Goal: Register for event/course

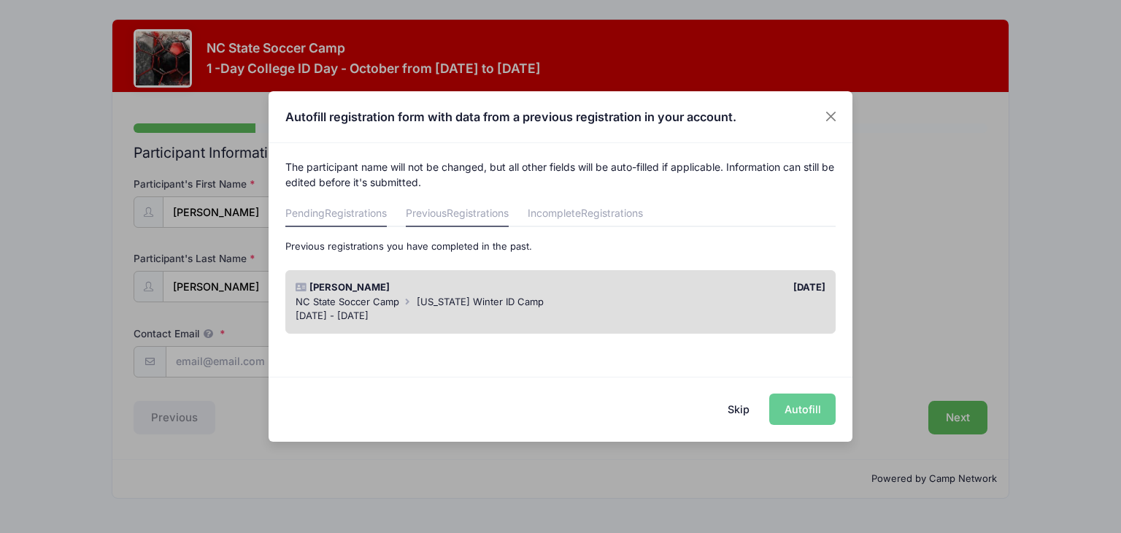
click at [353, 209] on span "Registrations" at bounding box center [356, 213] width 62 height 12
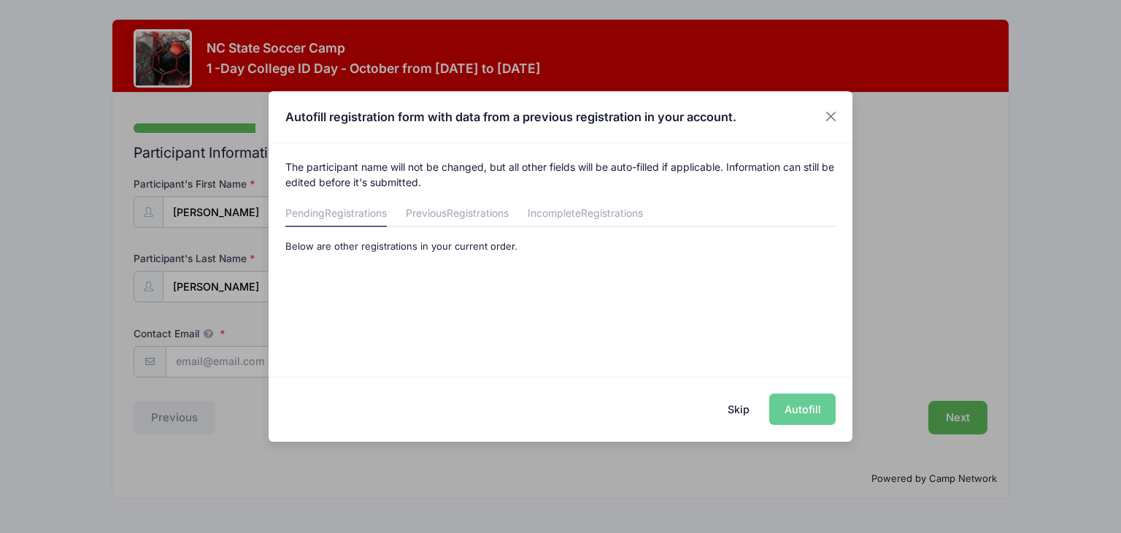
click at [734, 407] on button "Skip" at bounding box center [739, 408] width 52 height 31
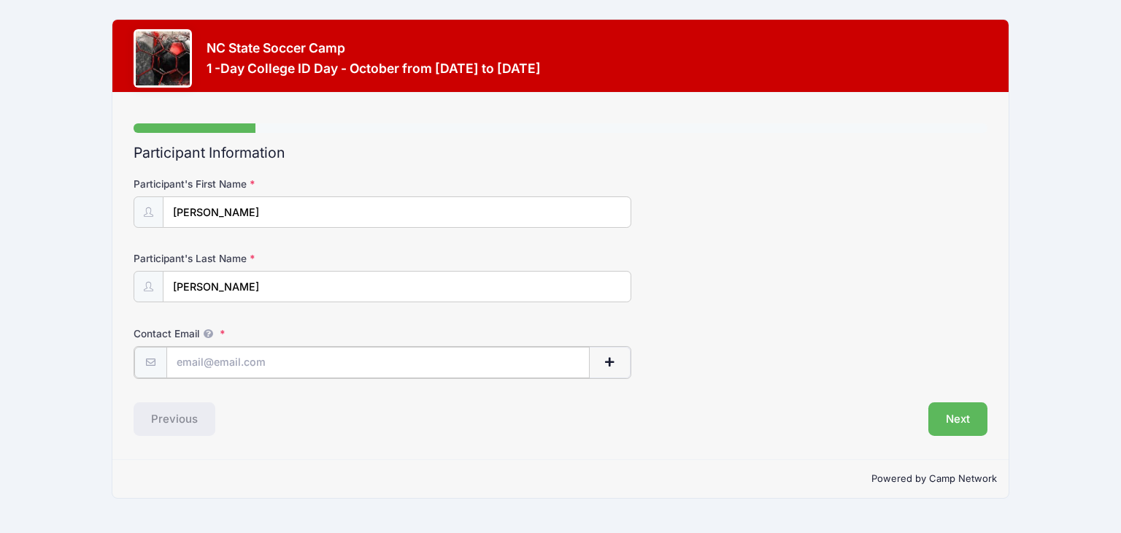
click at [454, 369] on input "Contact Email" at bounding box center [377, 362] width 423 height 31
type input "[EMAIL_ADDRESS][DOMAIN_NAME]"
click at [966, 421] on button "Next" at bounding box center [957, 418] width 59 height 34
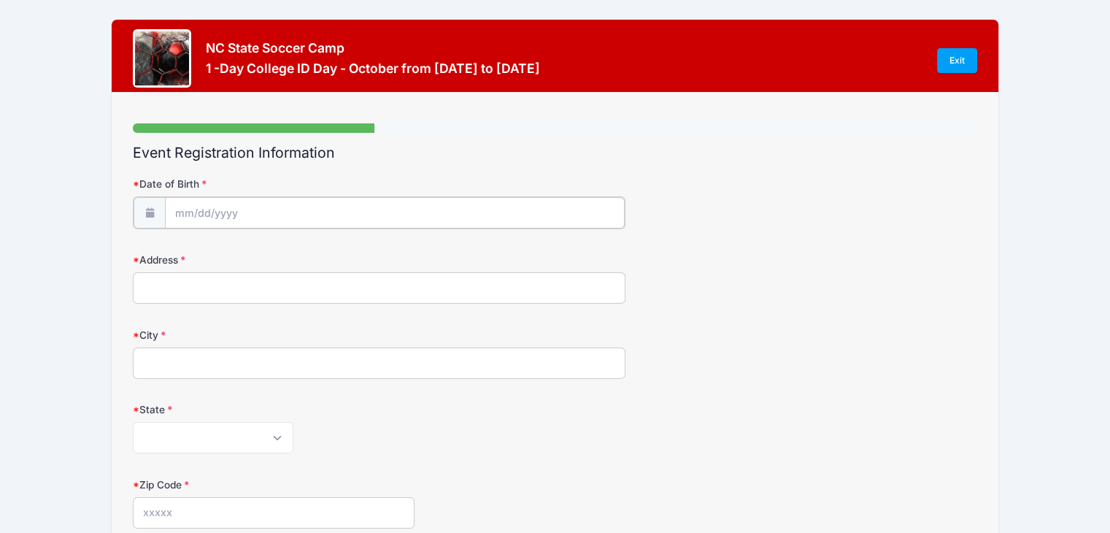
click at [226, 207] on input "Date of Birth" at bounding box center [395, 212] width 460 height 31
click at [230, 253] on select "January February March April May June July August September October November De…" at bounding box center [240, 251] width 65 height 19
select select "8"
click at [208, 242] on select "January February March April May June July August September October November De…" at bounding box center [240, 251] width 65 height 19
click at [301, 250] on input "2025" at bounding box center [300, 250] width 47 height 22
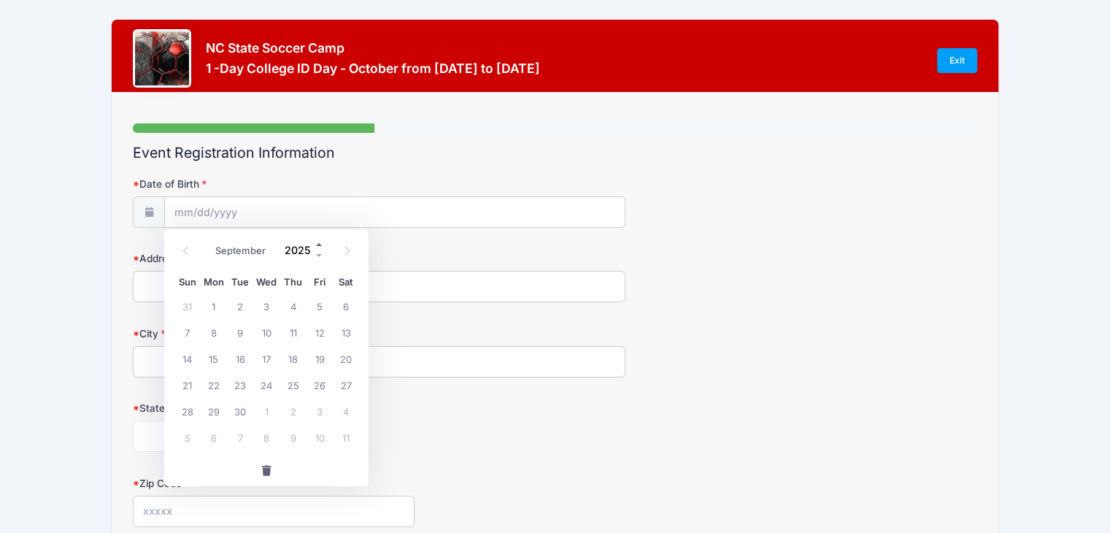
click at [317, 245] on span at bounding box center [320, 244] width 10 height 11
click at [319, 257] on span at bounding box center [320, 255] width 10 height 11
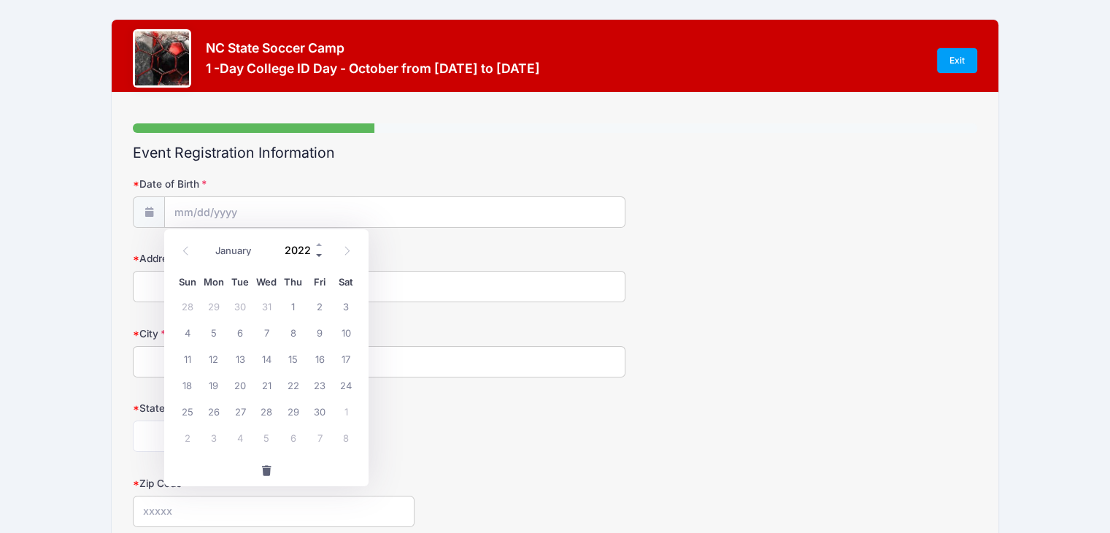
click at [319, 257] on span at bounding box center [320, 255] width 10 height 11
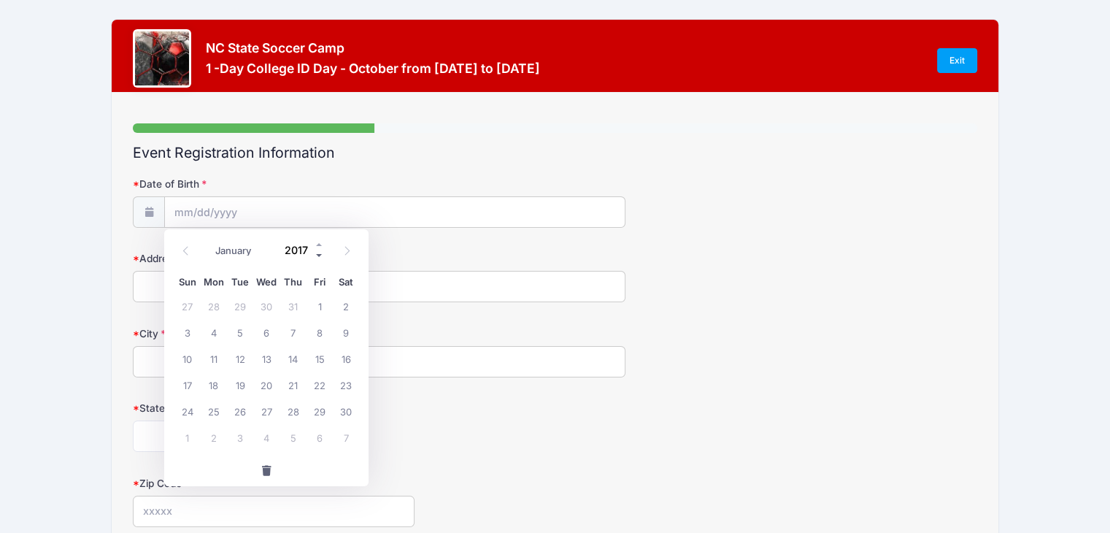
click at [319, 257] on span at bounding box center [320, 255] width 10 height 11
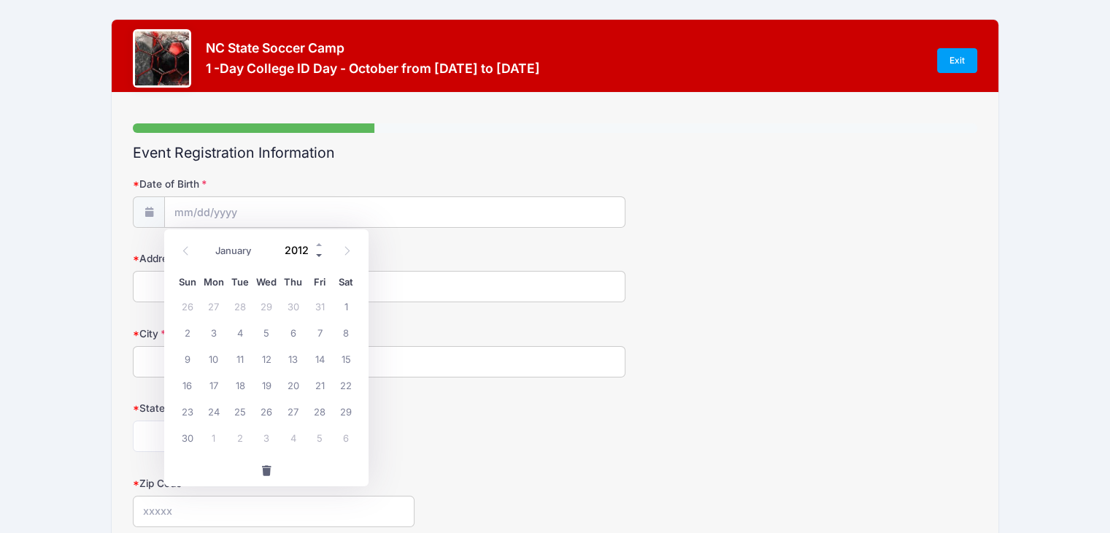
click at [319, 257] on span at bounding box center [320, 255] width 10 height 11
type input "2009"
click at [269, 309] on span "2" at bounding box center [266, 306] width 26 height 26
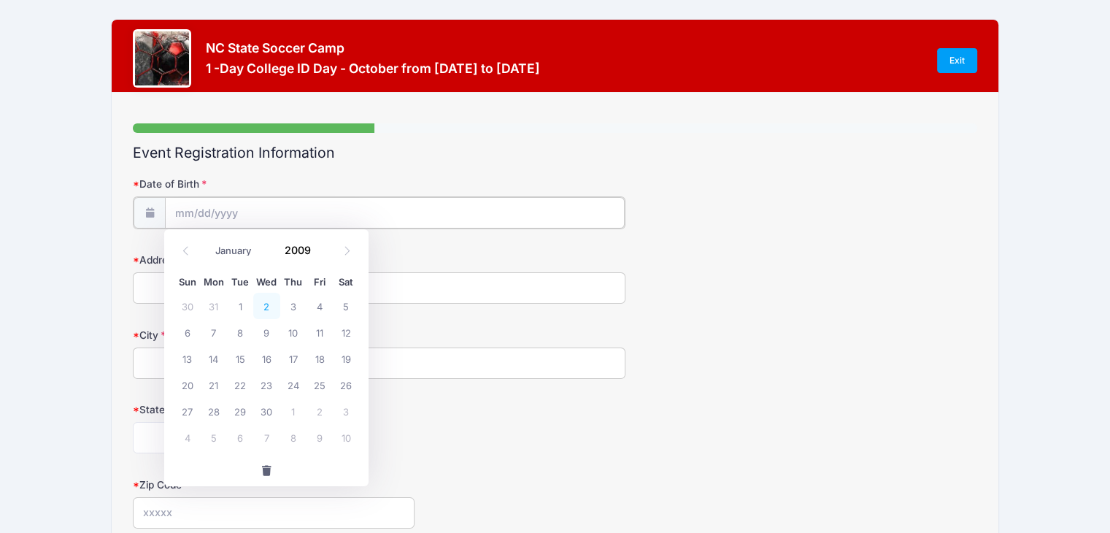
type input "[DATE]"
click at [216, 275] on input "Address" at bounding box center [379, 286] width 493 height 31
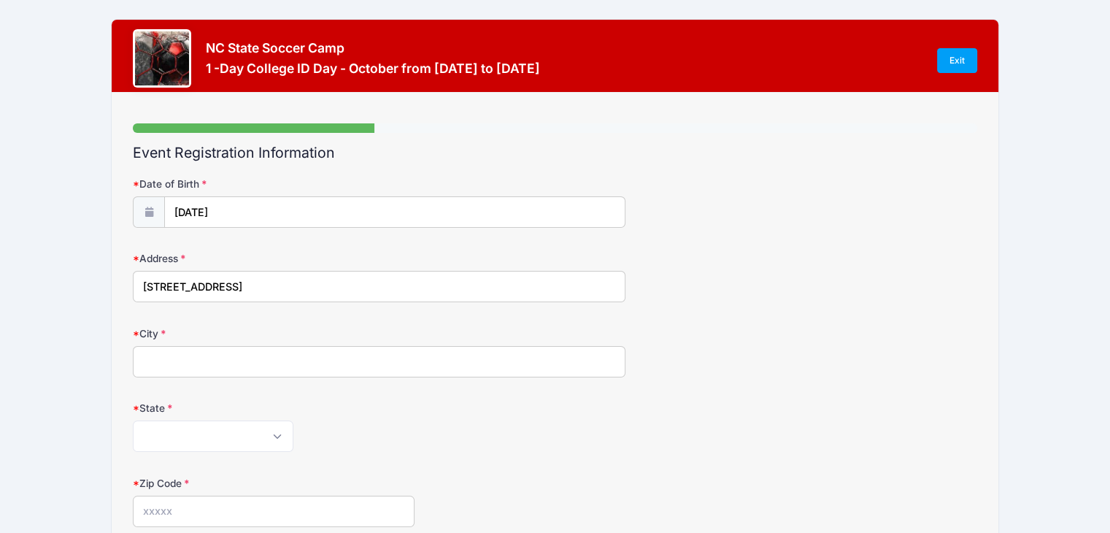
type input "[STREET_ADDRESS]"
click at [222, 360] on input "City" at bounding box center [379, 361] width 493 height 31
type input "[PERSON_NAME][GEOGRAPHIC_DATA]"
click at [219, 425] on select "[US_STATE] [US_STATE] [US_STATE] [US_STATE] [US_STATE] Armed Forces Africa Arme…" at bounding box center [213, 435] width 161 height 31
select select "NC"
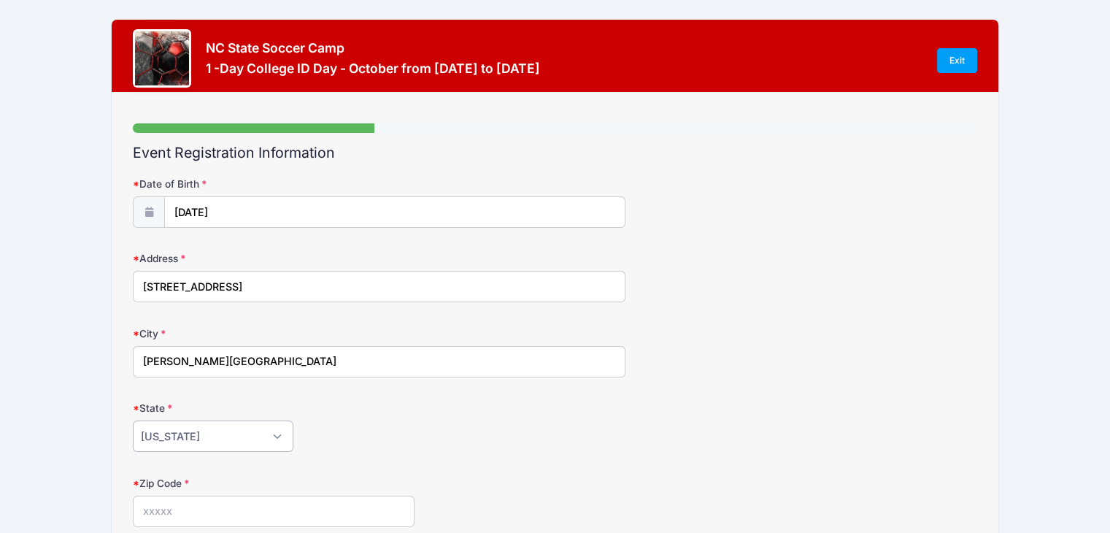
click at [133, 420] on select "[US_STATE] [US_STATE] [US_STATE] [US_STATE] [US_STATE] Armed Forces Africa Arme…" at bounding box center [213, 435] width 161 height 31
click at [464, 427] on div "[US_STATE] [US_STATE] [US_STATE] [US_STATE] [US_STATE] Armed Forces Africa Arme…" at bounding box center [379, 435] width 493 height 31
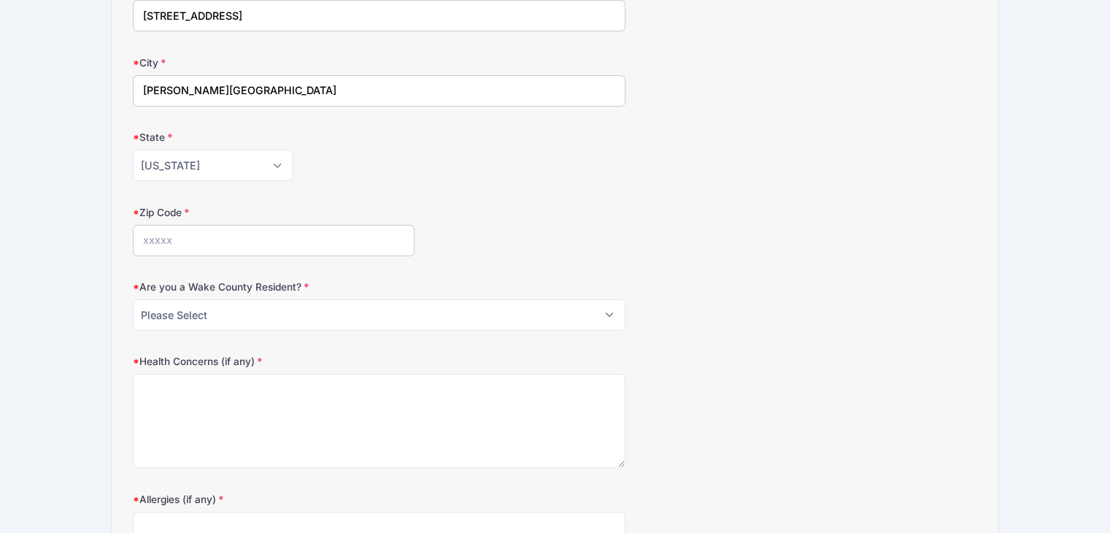
scroll to position [273, 0]
click at [248, 231] on input "Zip Code" at bounding box center [274, 238] width 282 height 31
type input "27540"
click at [228, 314] on select "Please Select YES NO" at bounding box center [379, 312] width 493 height 31
select select "YES"
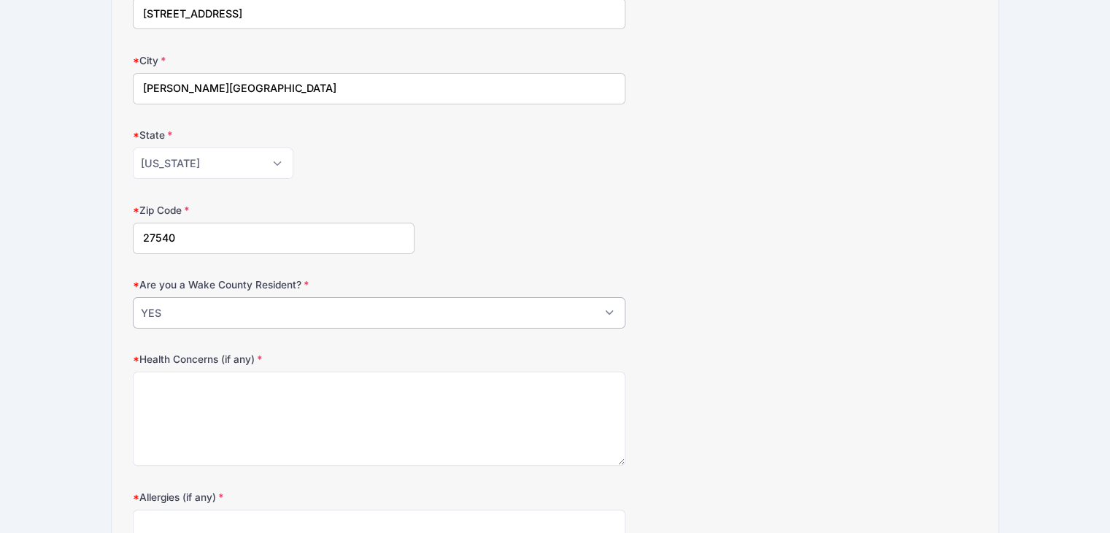
click at [133, 297] on select "Please Select YES NO" at bounding box center [379, 312] width 493 height 31
click at [206, 407] on textarea "Health Concerns (if any)" at bounding box center [379, 418] width 493 height 94
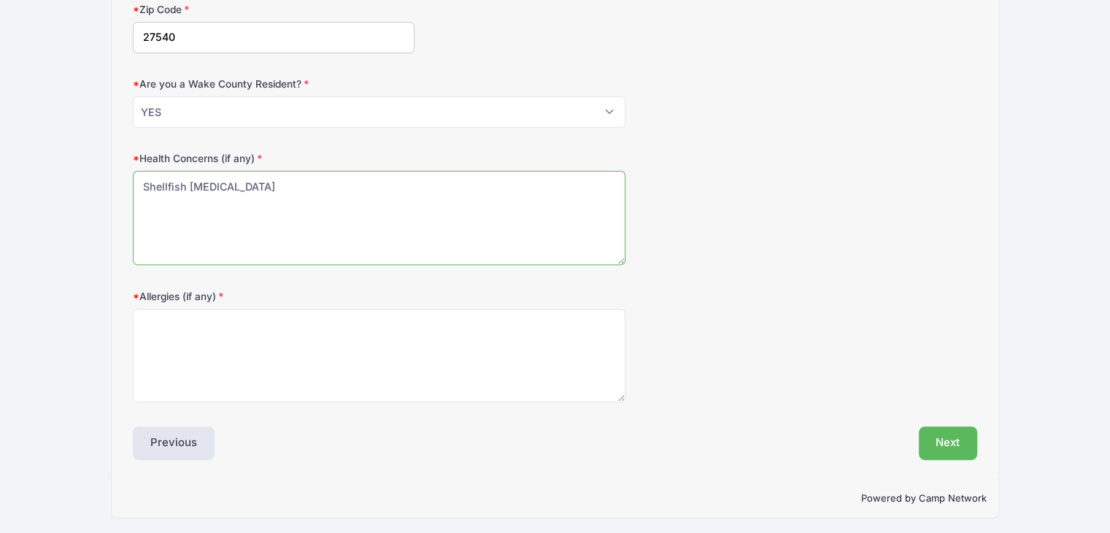
scroll to position [474, 0]
drag, startPoint x: 248, startPoint y: 180, endPoint x: 32, endPoint y: 189, distance: 216.2
click at [32, 189] on div "NC State Soccer Camp 1 -Day College ID Day - October from [DATE] to [DATE] Exit…" at bounding box center [555, 31] width 1066 height 1011
type textarea "None"
click at [222, 337] on textarea "Allergies (if any)" at bounding box center [379, 355] width 493 height 94
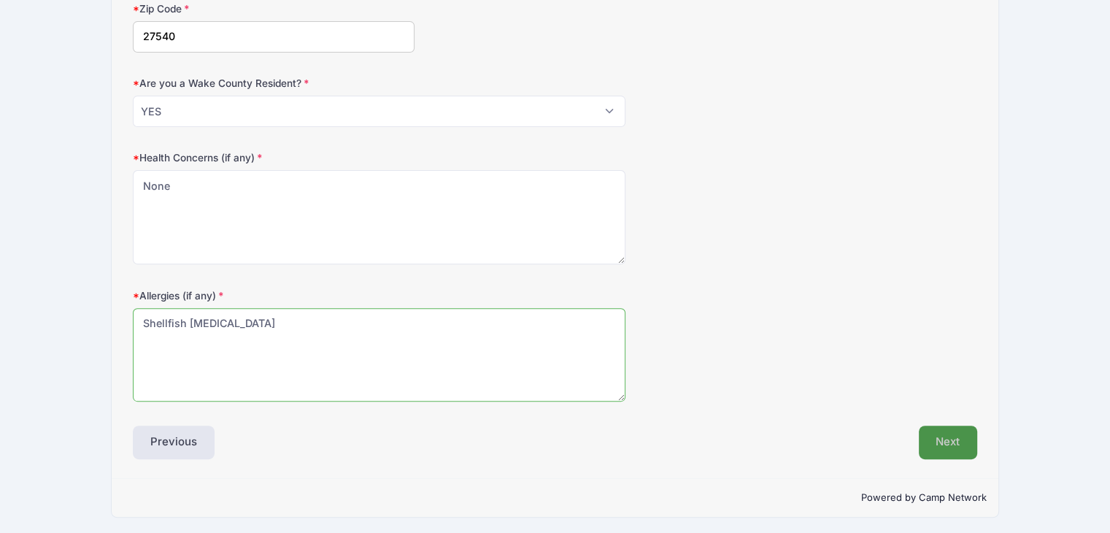
type textarea "Shellfish [MEDICAL_DATA]"
click at [952, 440] on button "Next" at bounding box center [948, 442] width 59 height 34
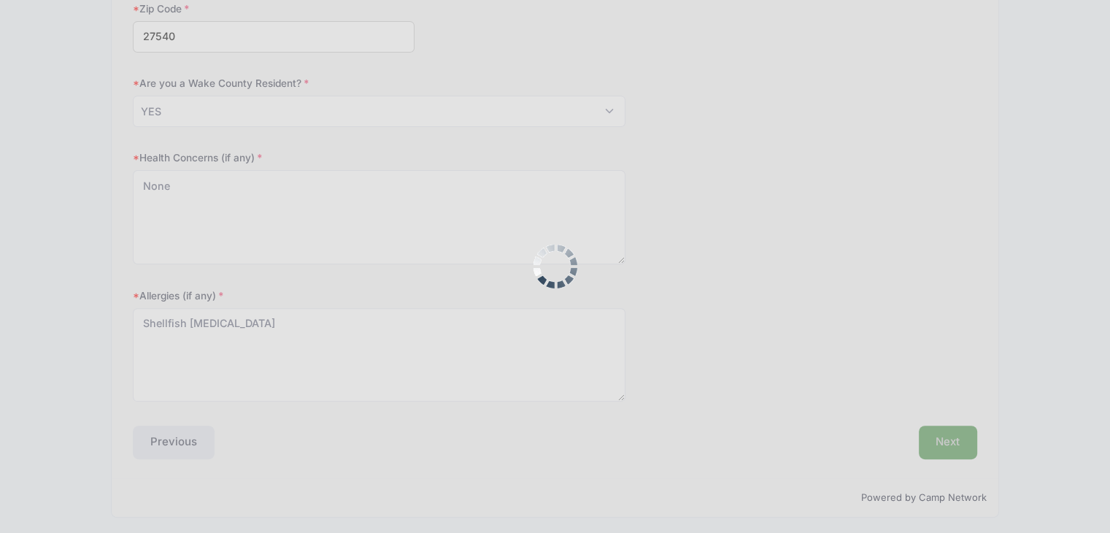
scroll to position [0, 0]
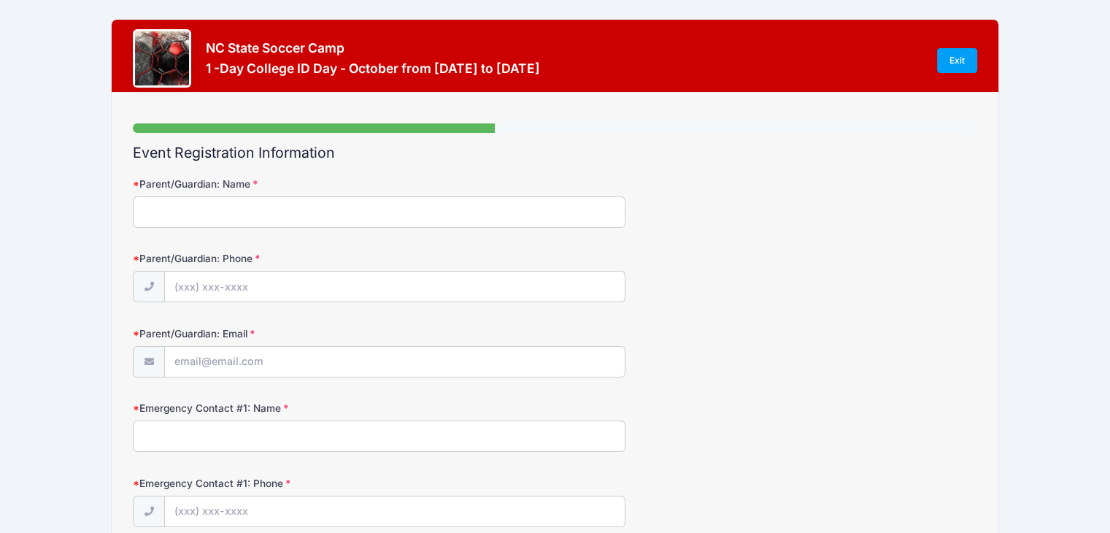
click at [247, 205] on input "Parent/Guardian: Name" at bounding box center [379, 211] width 493 height 31
type input "[PERSON_NAME]"
click at [202, 278] on input "Parent/Guardian: Phone" at bounding box center [395, 286] width 460 height 31
type input "[PHONE_NUMBER]"
click at [203, 361] on input "Parent/Guardian: Email" at bounding box center [395, 362] width 460 height 31
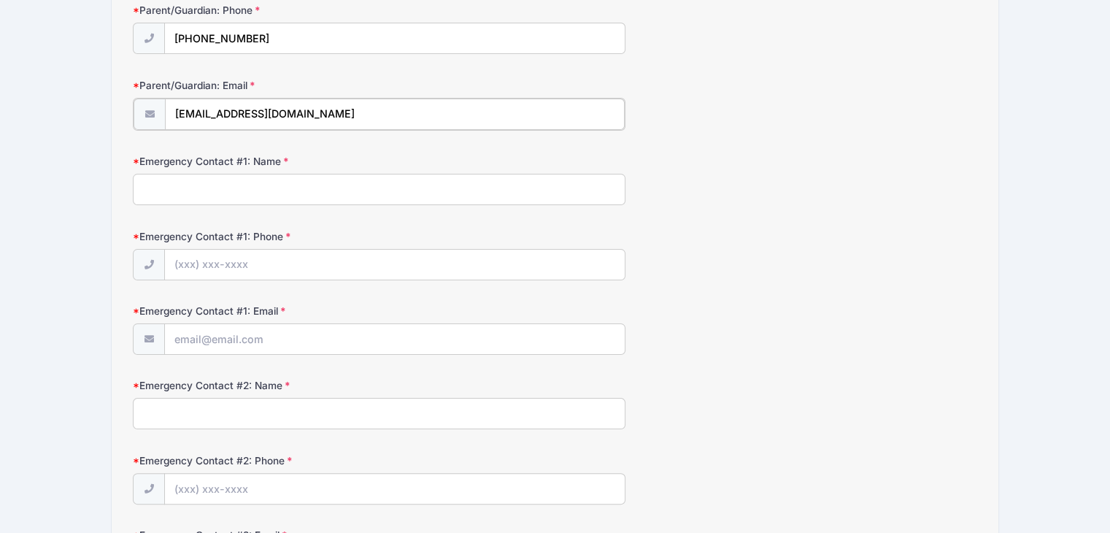
scroll to position [247, 0]
type input "[EMAIL_ADDRESS][DOMAIN_NAME]"
click at [221, 183] on input "Emergency Contact #1: Name" at bounding box center [379, 188] width 493 height 31
type input "[PERSON_NAME]"
click at [215, 255] on input "Emergency Contact #1: Phone" at bounding box center [395, 264] width 460 height 31
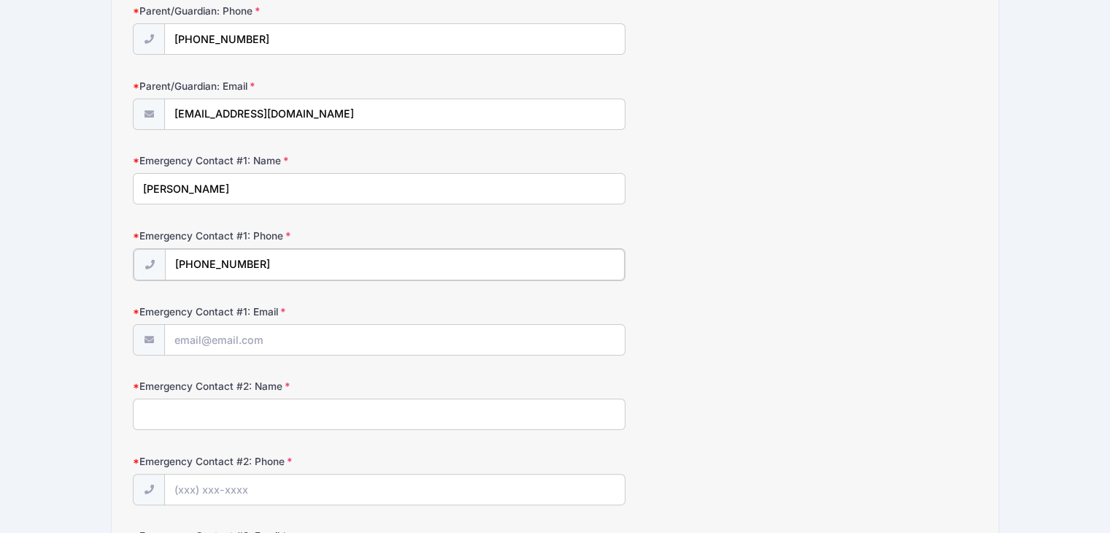
type input "[PHONE_NUMBER]"
click at [236, 334] on input "Emergency Contact #1: Email" at bounding box center [395, 338] width 460 height 31
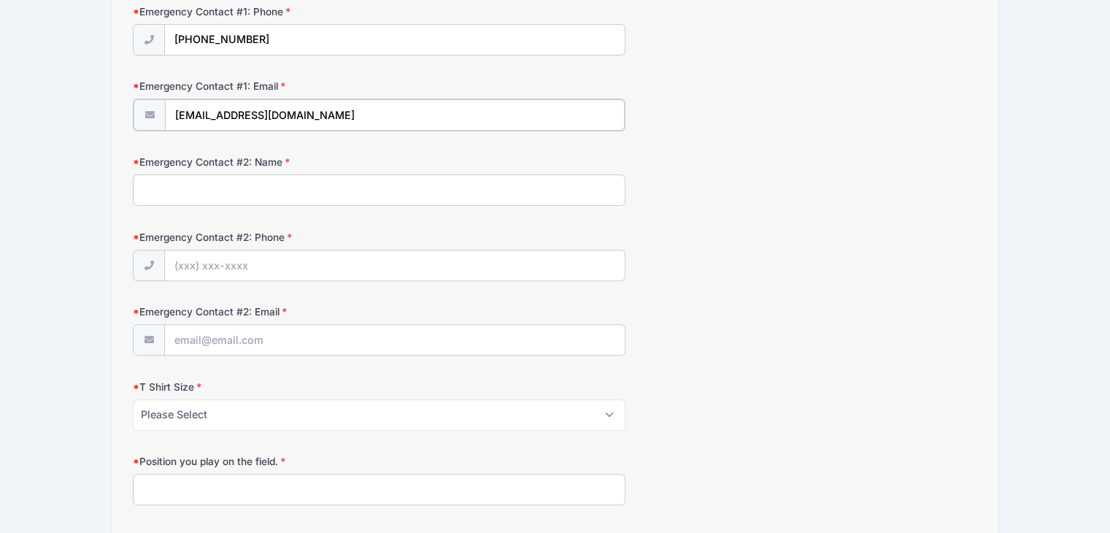
scroll to position [469, 0]
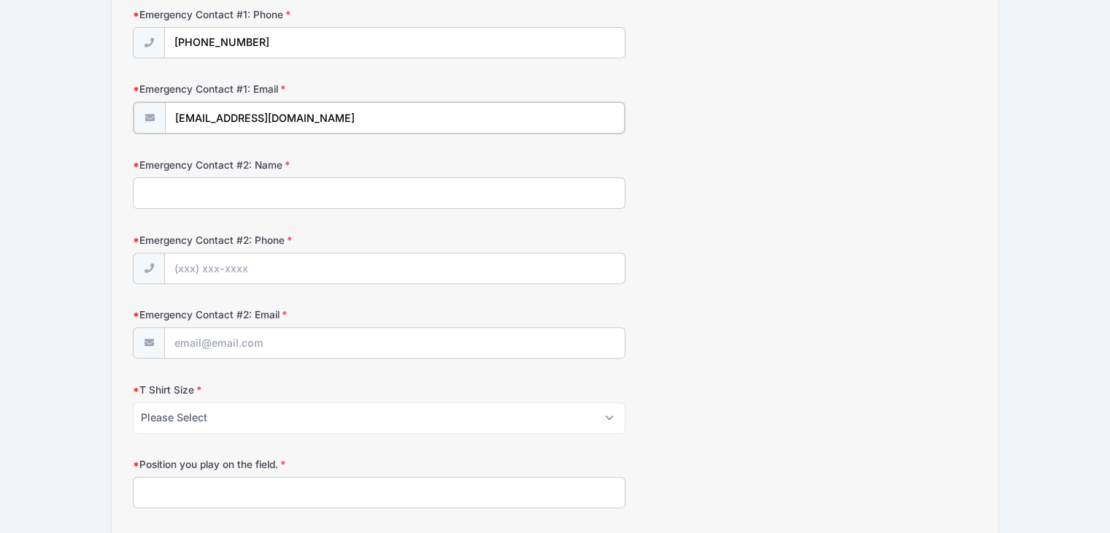
type input "[EMAIL_ADDRESS][DOMAIN_NAME]"
click at [248, 192] on input "Emergency Contact #2: Name" at bounding box center [379, 191] width 493 height 31
type input "[PERSON_NAME]"
click at [204, 273] on input "Emergency Contact #2: Phone" at bounding box center [395, 267] width 460 height 31
type input "[PHONE_NUMBER]"
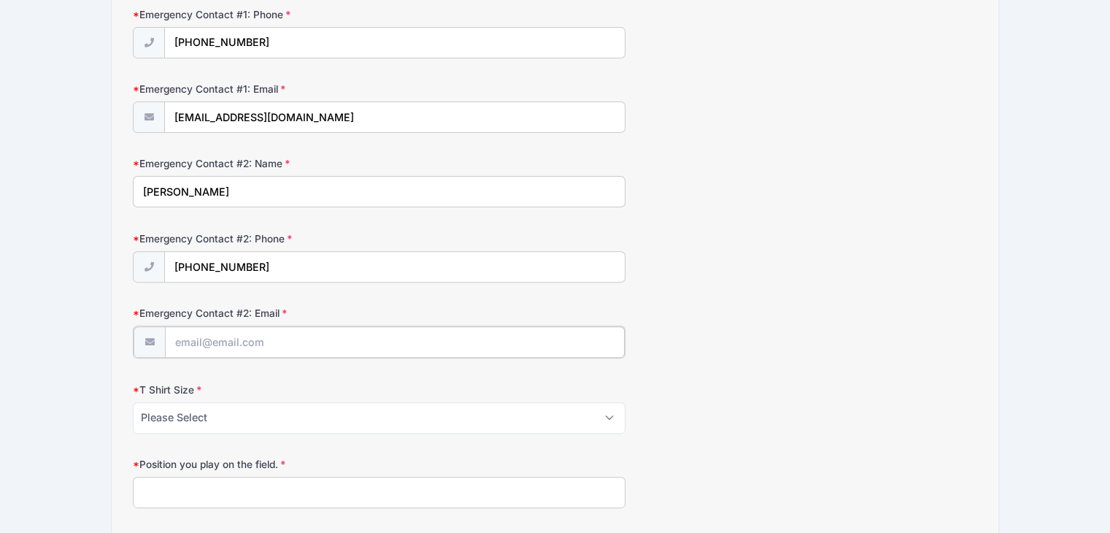
click at [212, 334] on input "Emergency Contact #2: Email" at bounding box center [395, 341] width 460 height 31
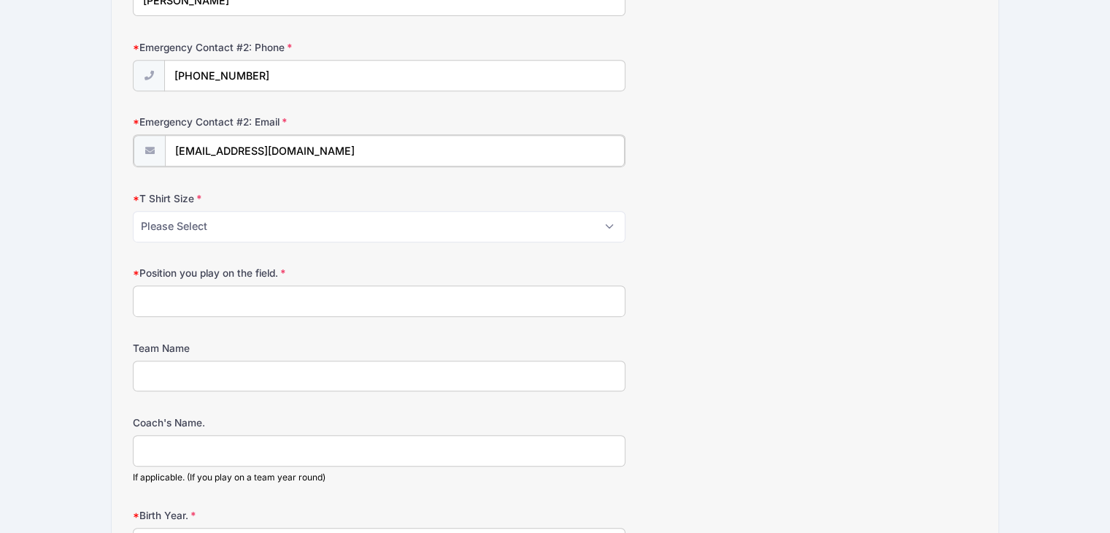
scroll to position [660, 0]
type input "[EMAIL_ADDRESS][DOMAIN_NAME]"
click at [598, 223] on select "Please Select Youth Small Youth Medium Youth Large Adult Small Adult Medium Adu…" at bounding box center [379, 224] width 493 height 31
select select "Adult Medium"
click at [133, 209] on select "Please Select Youth Small Youth Medium Youth Large Adult Small Adult Medium Adu…" at bounding box center [379, 224] width 493 height 31
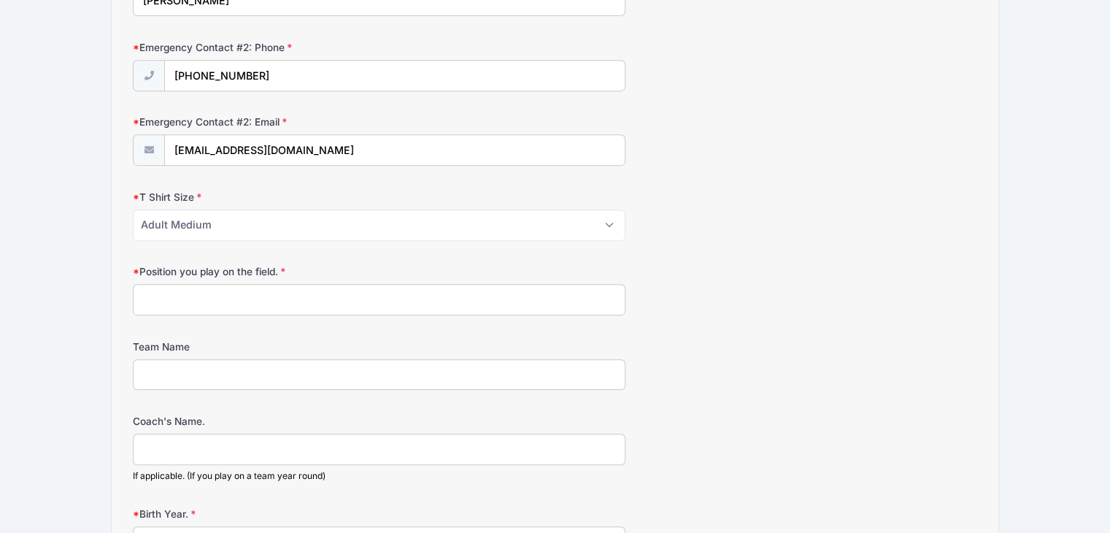
click at [202, 303] on input "Position you play on the field." at bounding box center [379, 299] width 493 height 31
click at [139, 292] on input "Outside Back, Winger (Either Side)" at bounding box center [379, 299] width 493 height 31
click at [231, 296] on input "1: Outside Back, Winger (Either Side)" at bounding box center [379, 299] width 493 height 31
type input "1: Outside Back, 2: Winger (Either Side)"
click at [222, 359] on input "Team Name" at bounding box center [379, 374] width 493 height 31
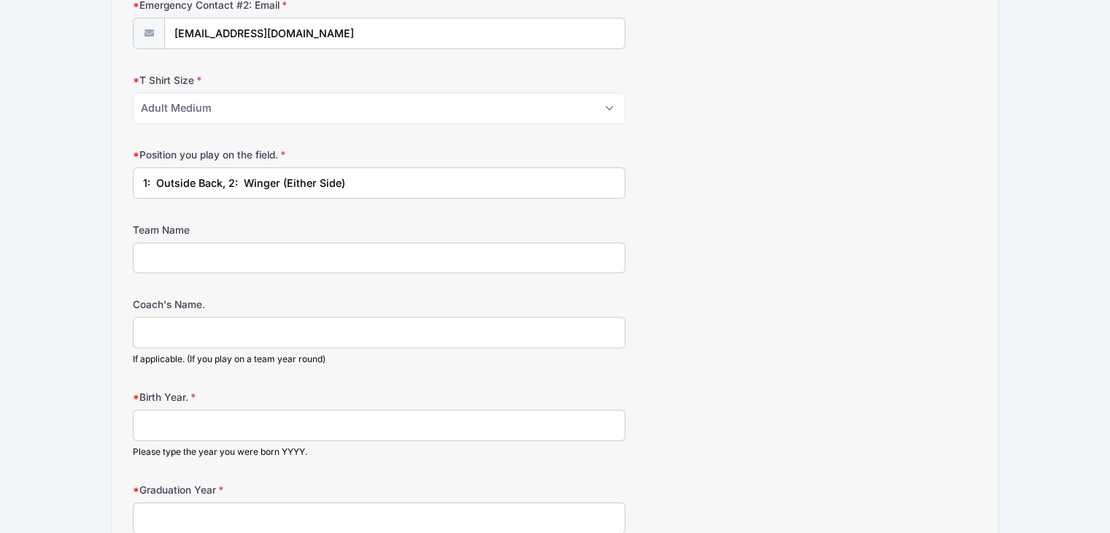
scroll to position [779, 0]
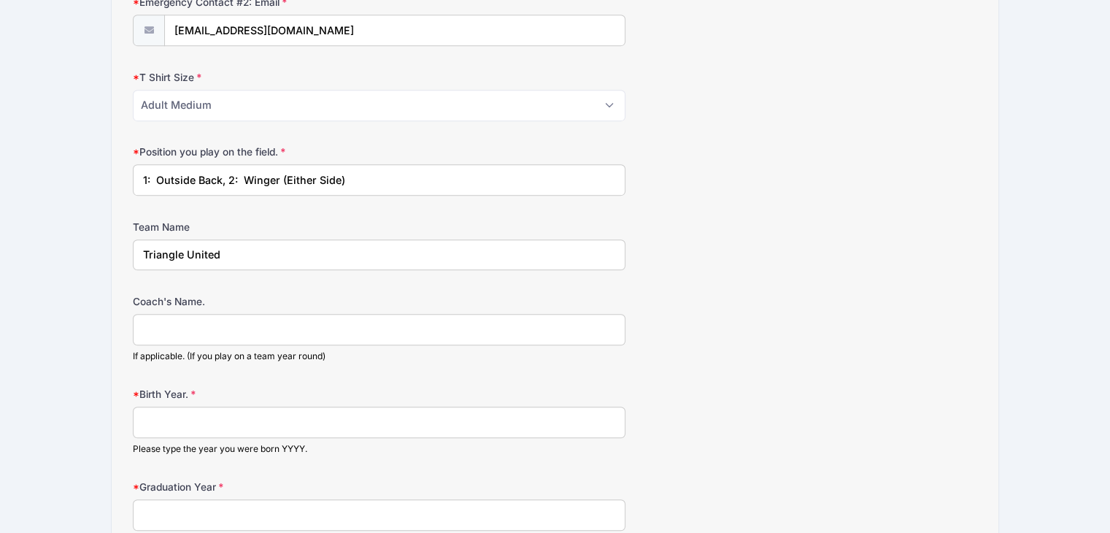
click at [231, 330] on input "Coach's Name." at bounding box center [379, 329] width 493 height 31
click at [247, 250] on input "Triangle United" at bounding box center [379, 254] width 493 height 31
type input "Triangle United U17 MLS Next"
click at [236, 327] on input "Coach's Name." at bounding box center [379, 329] width 493 height 31
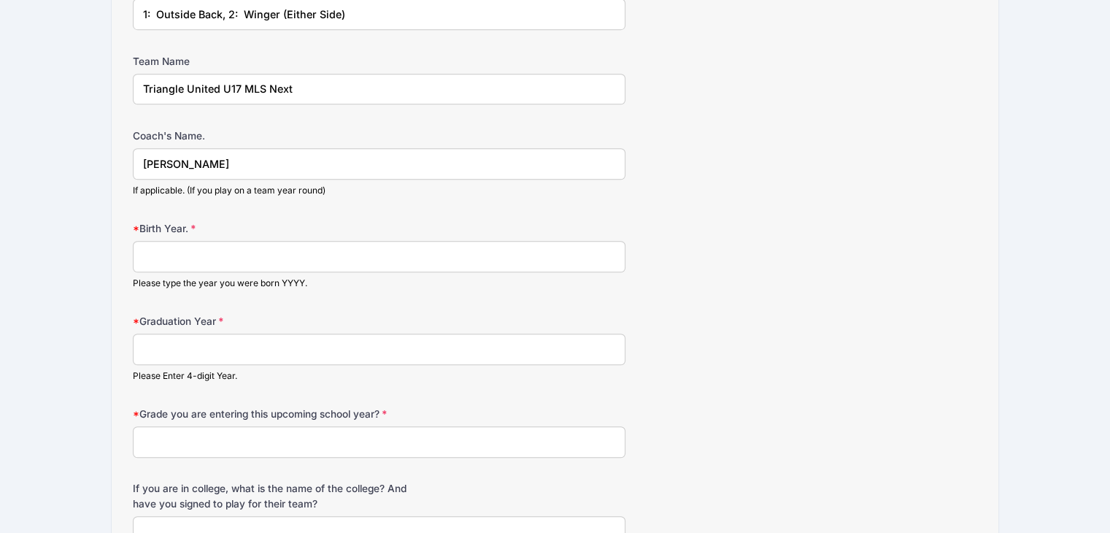
scroll to position [944, 0]
type input "[PERSON_NAME]"
click at [201, 261] on input "Birth Year." at bounding box center [379, 257] width 493 height 31
type input "2009"
click at [216, 334] on input "Graduation Year" at bounding box center [379, 349] width 493 height 31
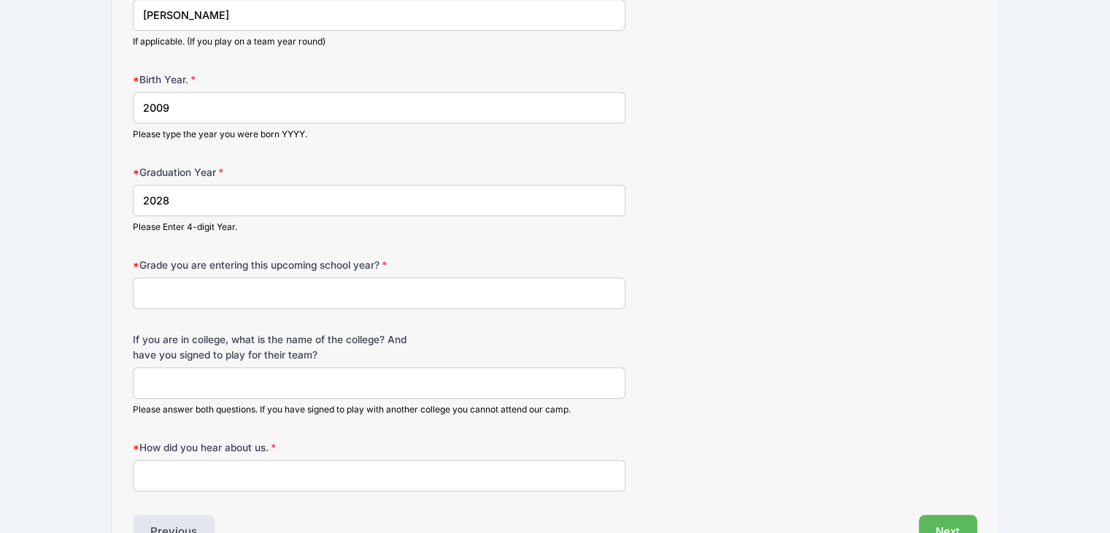
scroll to position [1093, 0]
type input "2028"
click at [258, 291] on input "Grade you are entering this upcoming school year?" at bounding box center [379, 293] width 493 height 31
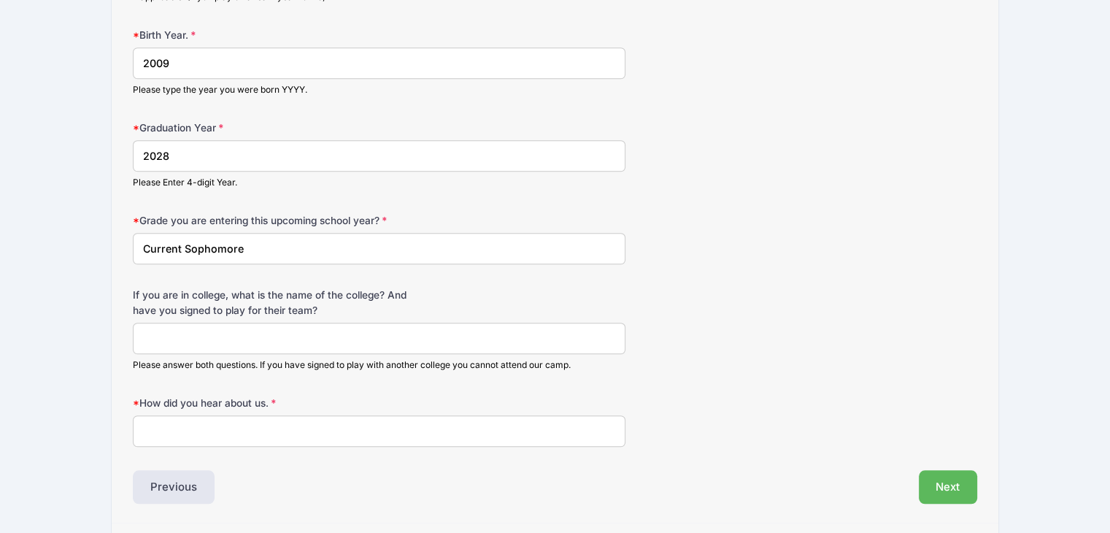
scroll to position [1181, 0]
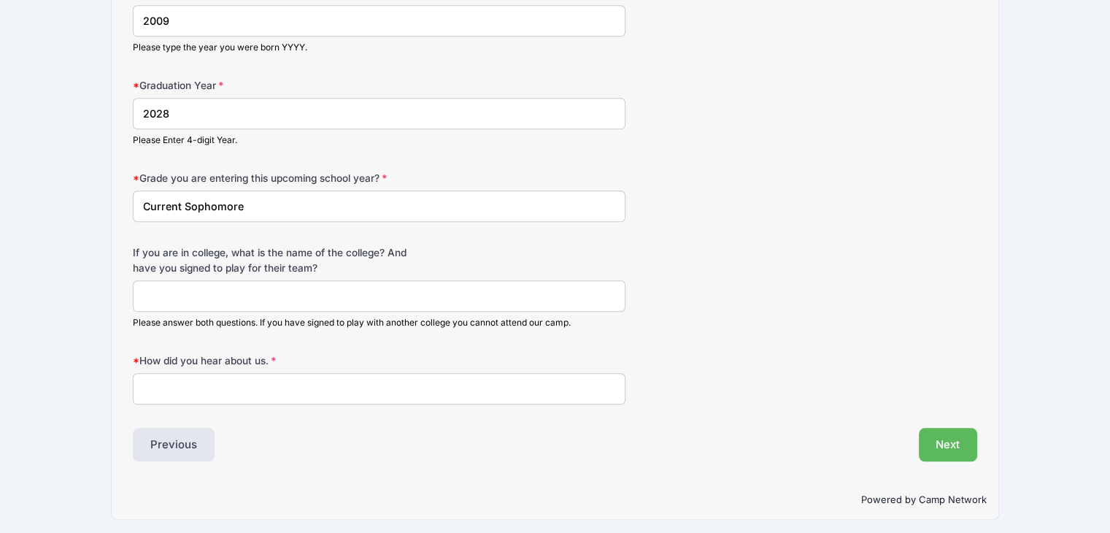
type input "Current Sophomore"
click at [239, 385] on input "How did you hear about us." at bounding box center [379, 388] width 493 height 31
type input "Google"
click at [939, 433] on button "Next" at bounding box center [948, 445] width 59 height 34
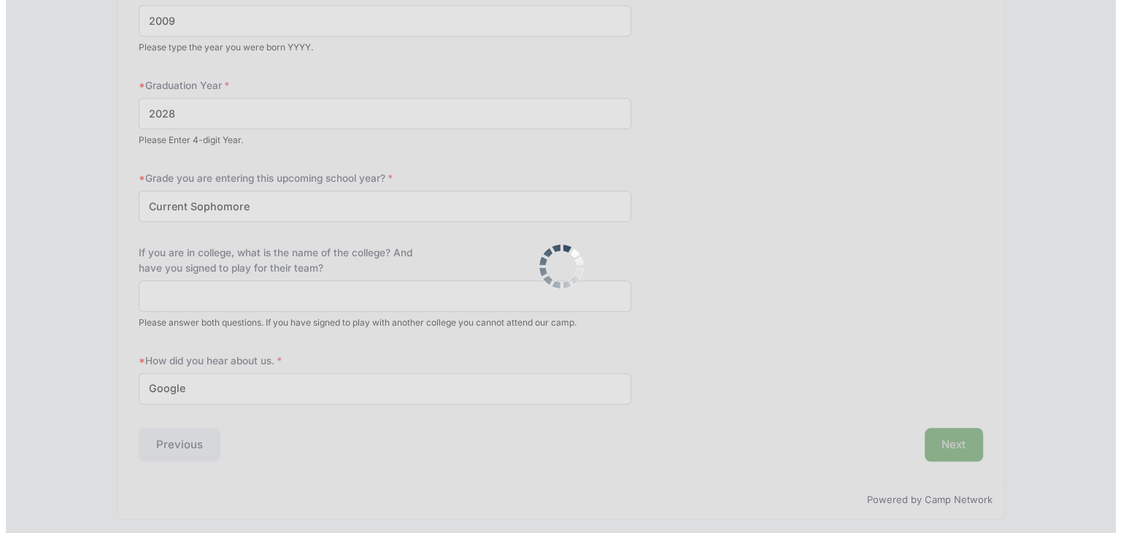
scroll to position [0, 0]
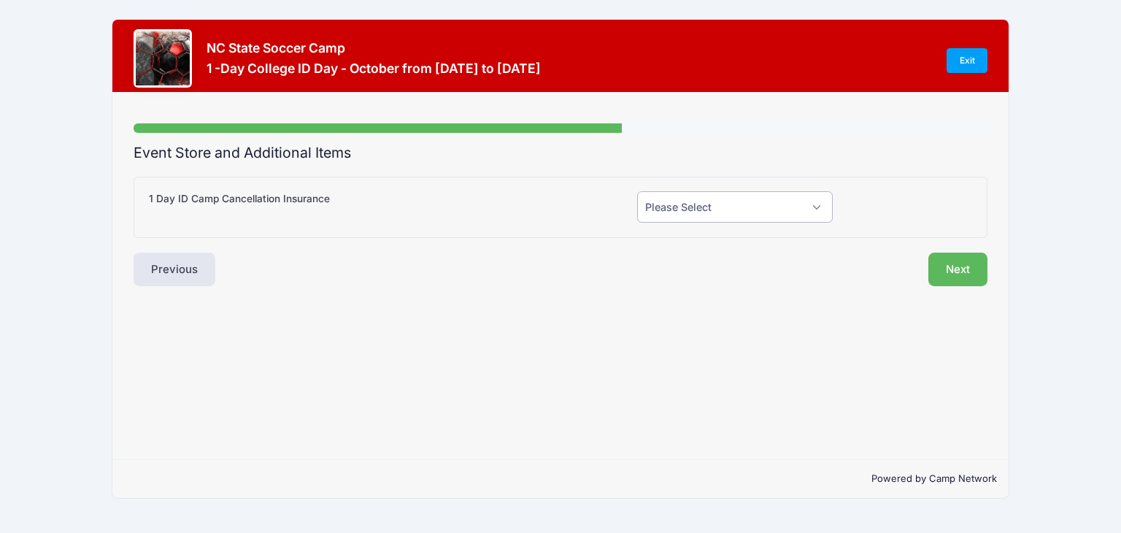
click at [785, 199] on select "Please Select Yes (+$55.00) No" at bounding box center [735, 206] width 196 height 31
select select "1"
click at [637, 191] on select "Please Select Yes (+$55.00) No" at bounding box center [735, 206] width 196 height 31
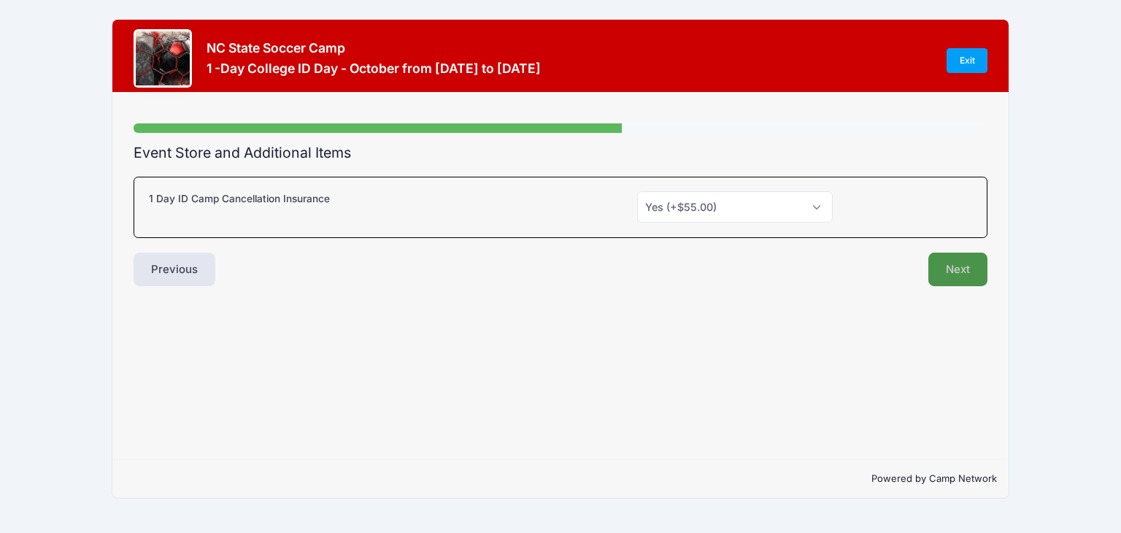
click at [943, 266] on button "Next" at bounding box center [957, 270] width 59 height 34
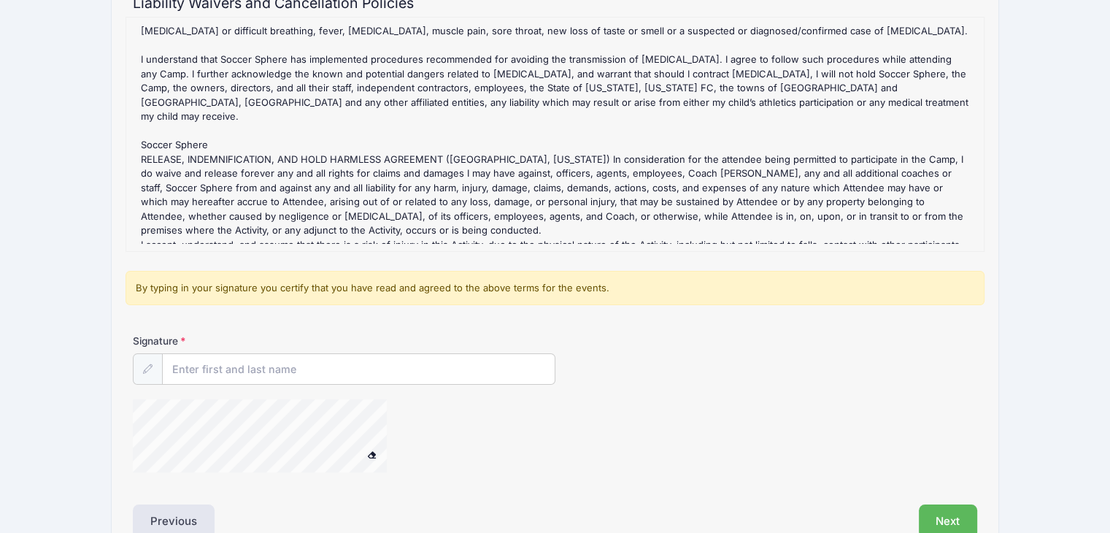
scroll to position [231, 0]
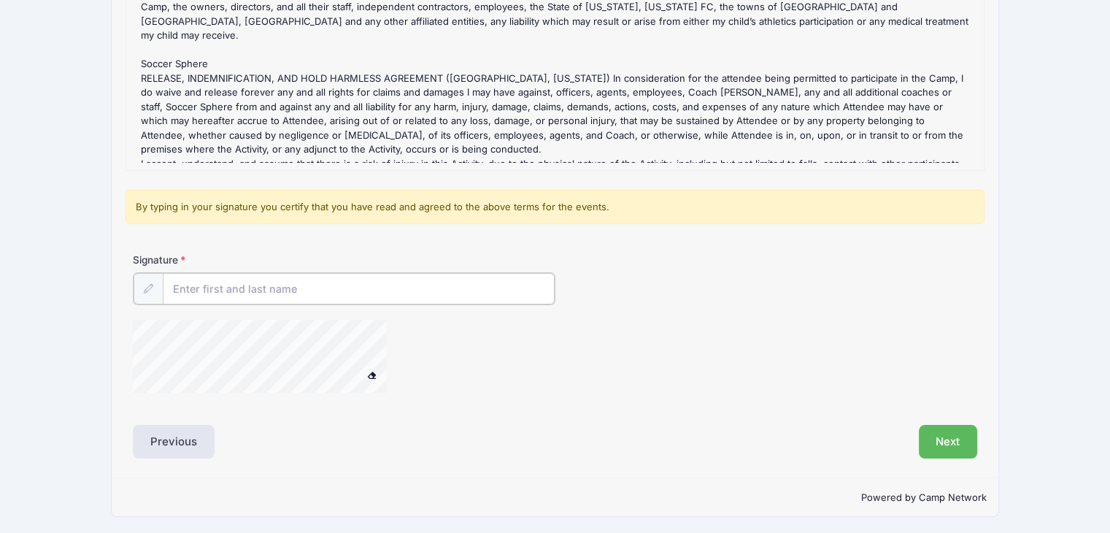
click at [312, 287] on input "Signature" at bounding box center [359, 288] width 392 height 31
type input "[PERSON_NAME]"
click at [947, 441] on button "Next" at bounding box center [948, 440] width 59 height 34
click at [340, 391] on div at bounding box center [279, 356] width 292 height 77
click at [928, 435] on button "Next" at bounding box center [948, 440] width 59 height 34
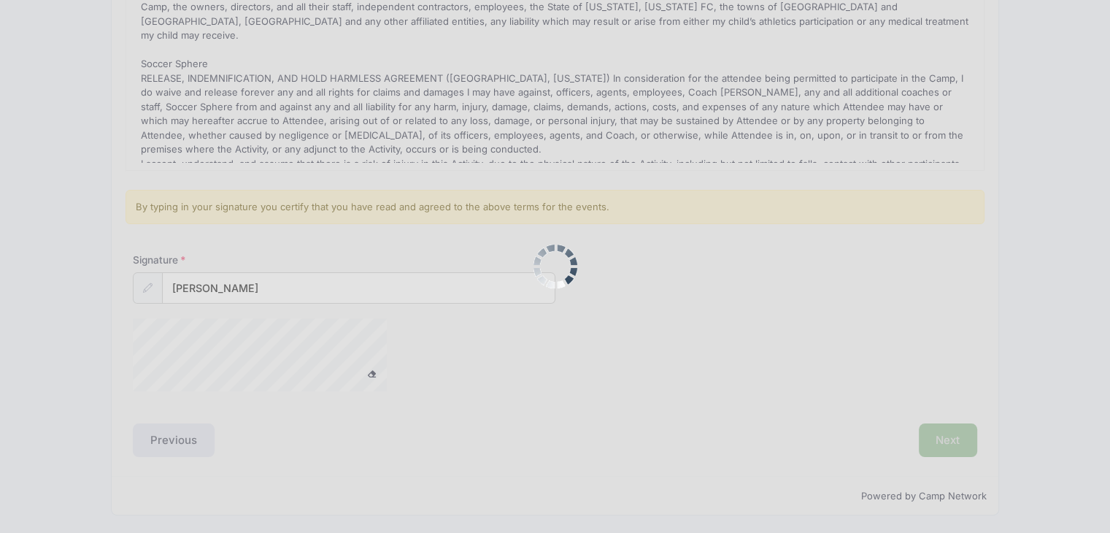
scroll to position [0, 0]
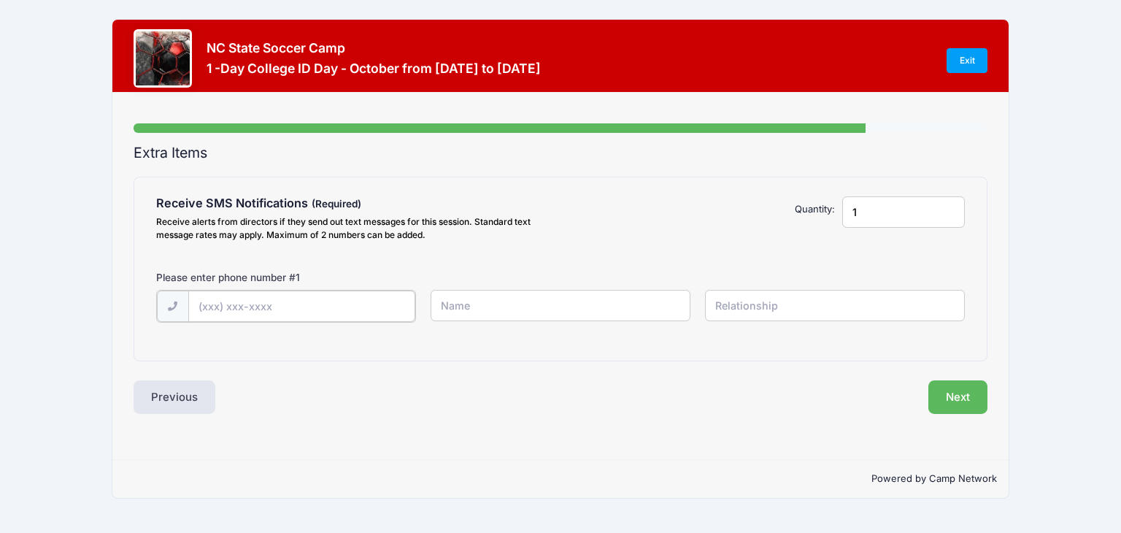
click at [314, 301] on input "text" at bounding box center [301, 305] width 227 height 31
type input "[PHONE_NUMBER]"
click at [546, 301] on input "text" at bounding box center [561, 305] width 261 height 31
type input "[PERSON_NAME]"
click at [753, 301] on input "text" at bounding box center [835, 305] width 261 height 31
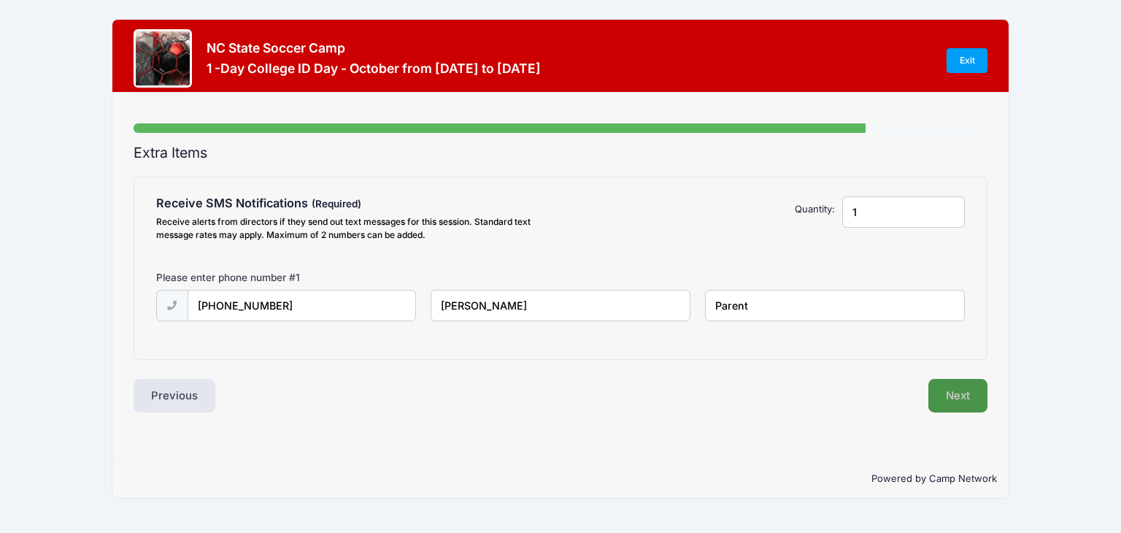
type input "Parent"
click at [960, 388] on button "Next" at bounding box center [957, 396] width 59 height 34
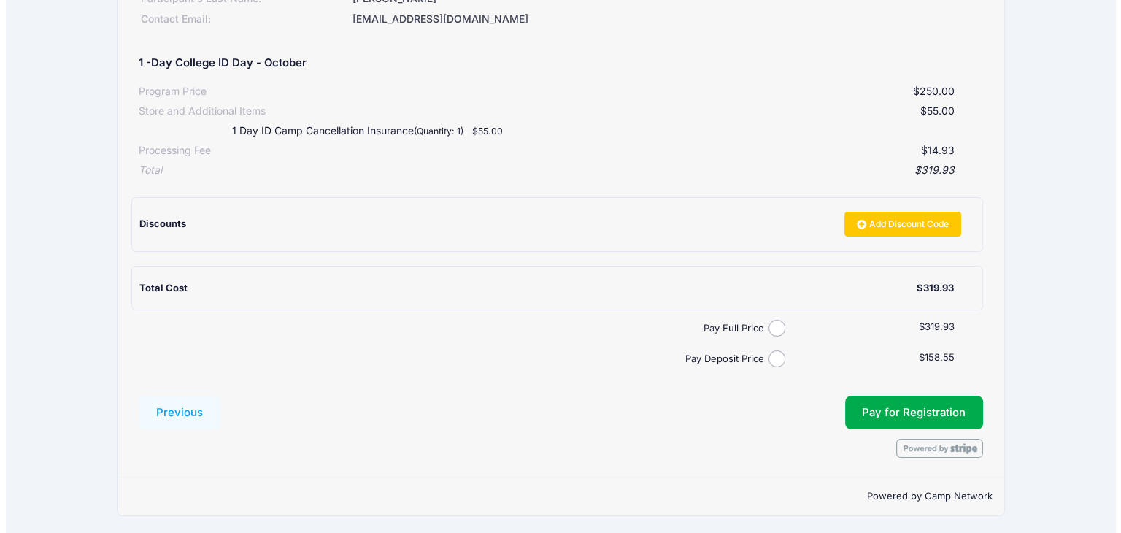
scroll to position [232, 0]
click at [771, 357] on input "Pay Deposit Price" at bounding box center [771, 358] width 17 height 17
radio input "true"
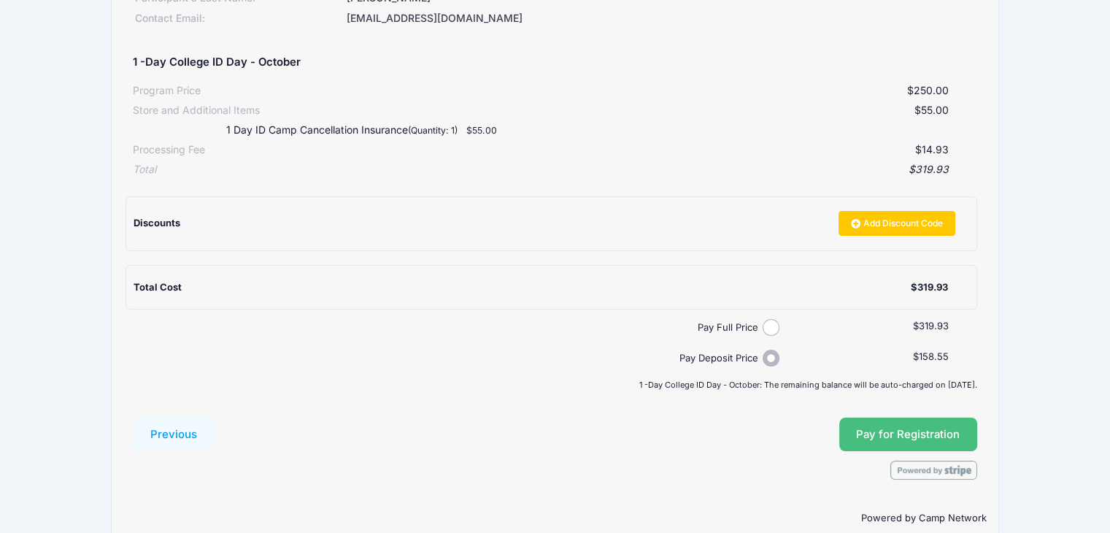
click at [898, 436] on button "Pay for Registration" at bounding box center [908, 434] width 139 height 34
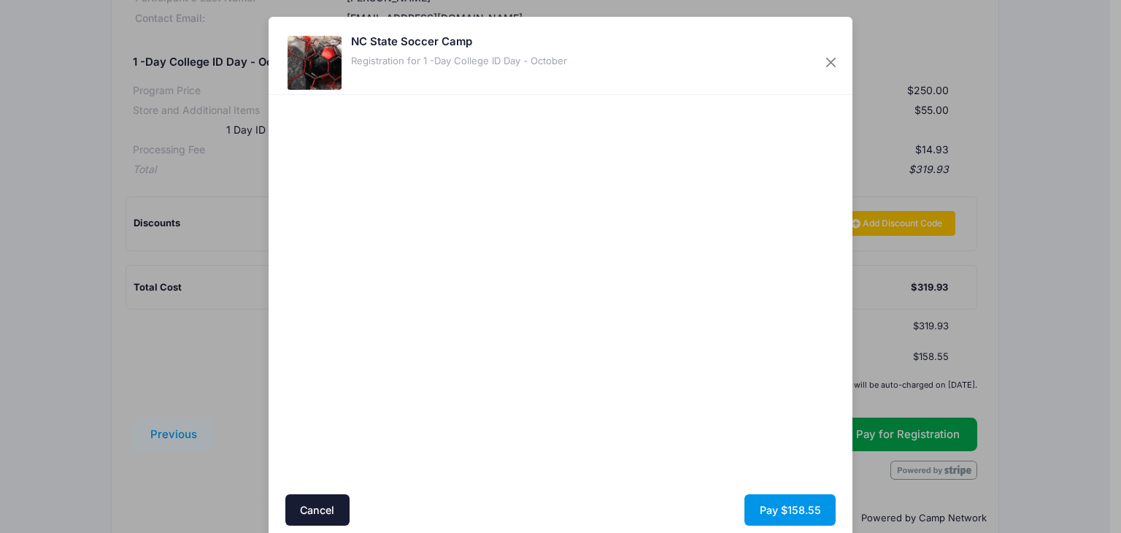
click at [790, 498] on button "Pay $158.55" at bounding box center [789, 509] width 91 height 31
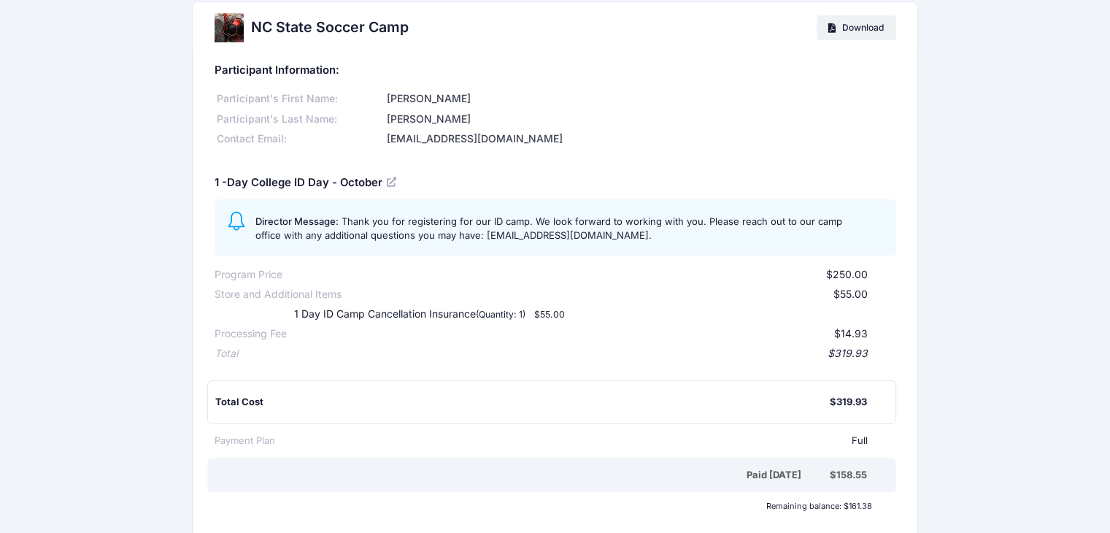
scroll to position [20, 0]
